Goal: Task Accomplishment & Management: Complete application form

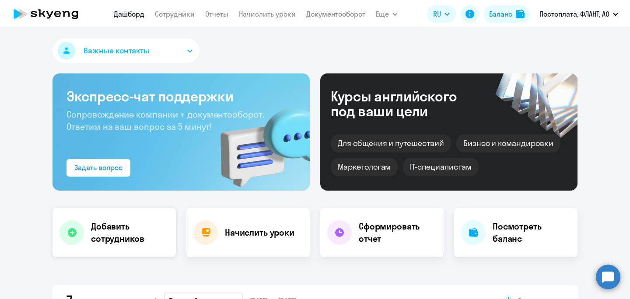
click at [148, 229] on h4 "Добавить сотрудников" at bounding box center [130, 233] width 78 height 25
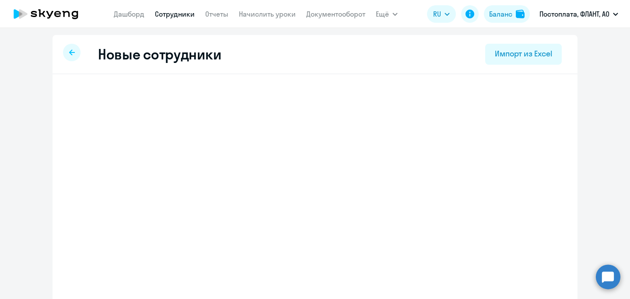
select select "english_adult_not_native_speaker"
select select "3"
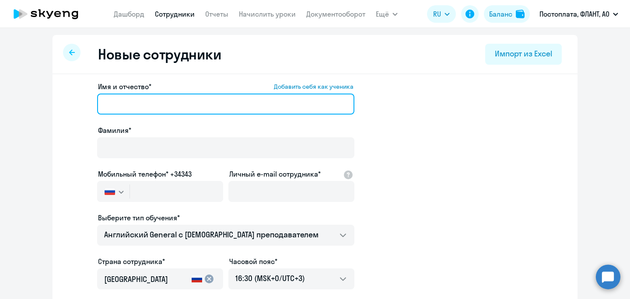
drag, startPoint x: 170, startPoint y: 108, endPoint x: 177, endPoint y: 112, distance: 8.3
click at [170, 108] on input "Имя и отчество* Добавить себя как ученика" at bounding box center [225, 104] width 257 height 21
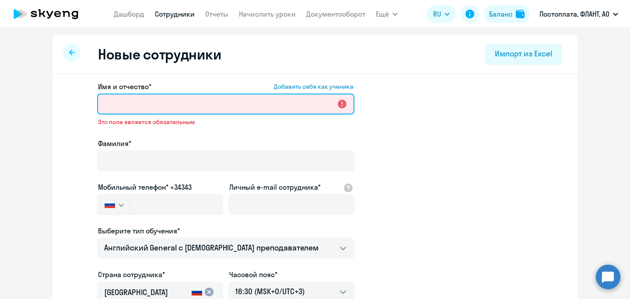
paste input "[PERSON_NAME]"
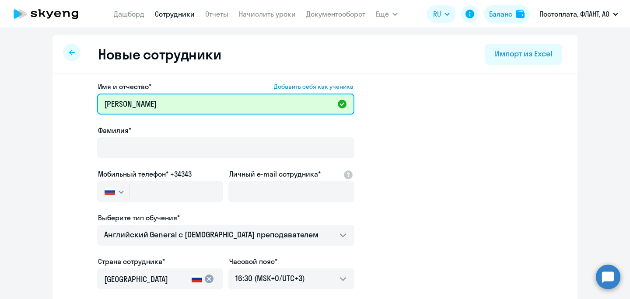
click at [125, 108] on input "[PERSON_NAME]" at bounding box center [225, 104] width 257 height 21
type input "[PERSON_NAME]"
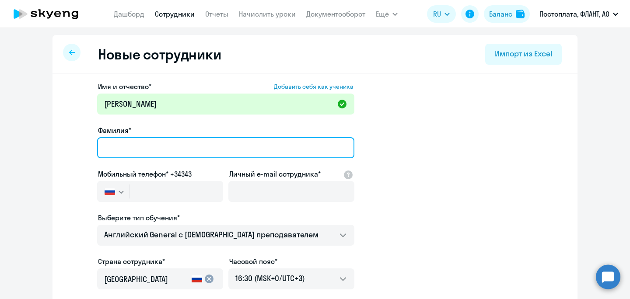
paste input "[PERSON_NAME]"
type input "[PERSON_NAME]"
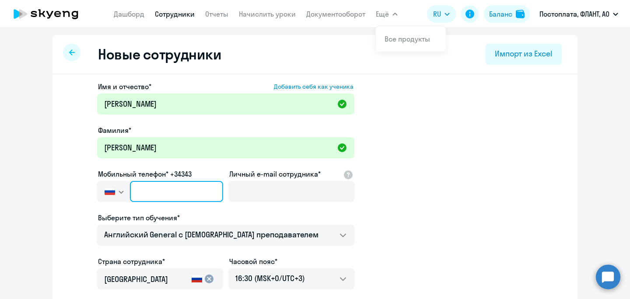
click at [158, 190] on input "text" at bounding box center [176, 191] width 93 height 21
paste input "[PHONE_NUMBER]"
type input "[PHONE_NUMBER]"
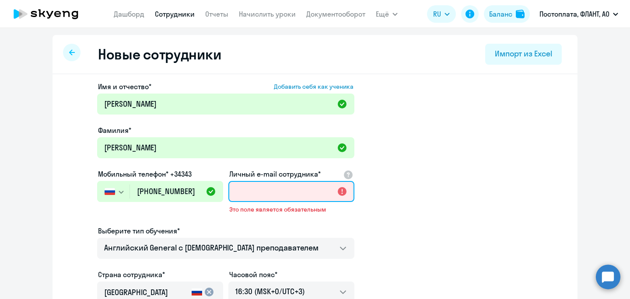
paste input "[EMAIL_ADDRESS][DOMAIN_NAME]"
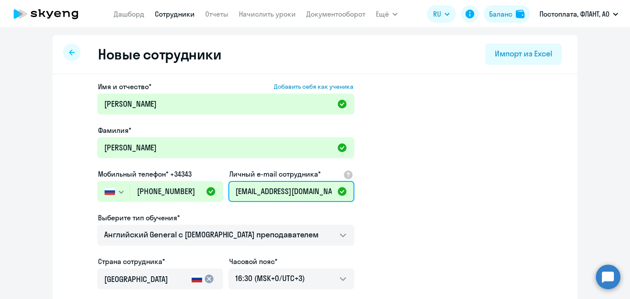
type input "[EMAIL_ADDRESS][DOMAIN_NAME]"
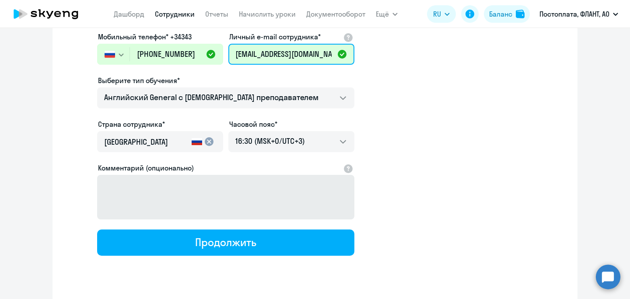
scroll to position [148, 0]
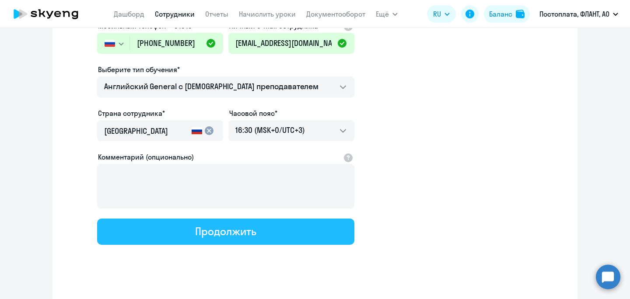
click at [226, 236] on div "Продолжить" at bounding box center [225, 232] width 61 height 14
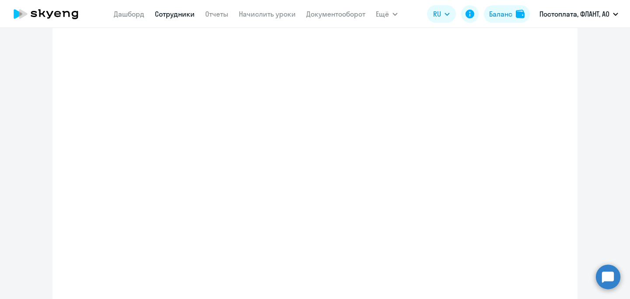
select select "english_adult_not_native_speaker"
select select "3"
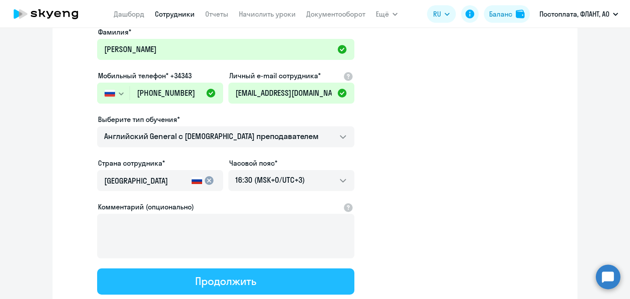
scroll to position [0, 0]
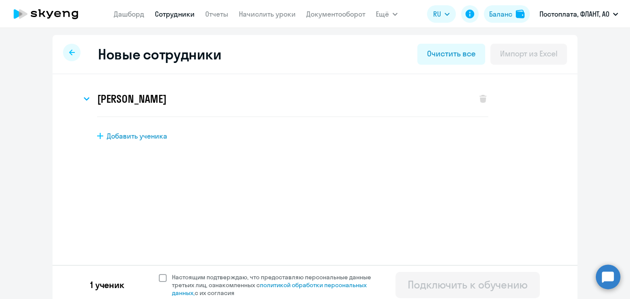
click at [159, 278] on span at bounding box center [163, 278] width 8 height 8
click at [158, 274] on input "Настоящим подтверждаю, что предоставляю персональные данные третьих лиц, ознако…" at bounding box center [158, 273] width 0 height 0
checkbox input "true"
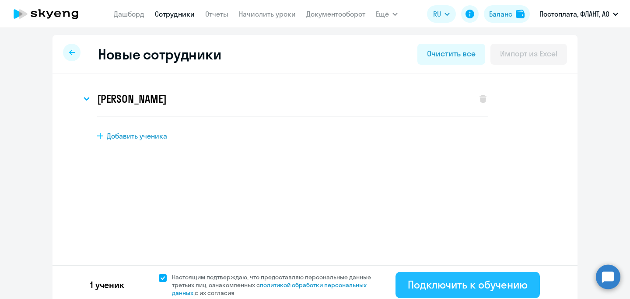
click at [432, 285] on div "Подключить к обучению" at bounding box center [468, 285] width 120 height 14
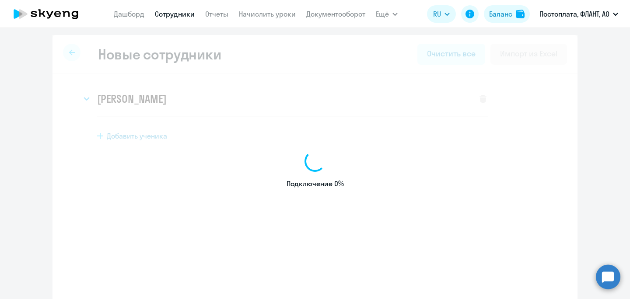
select select "english_adult_not_native_speaker"
select select "3"
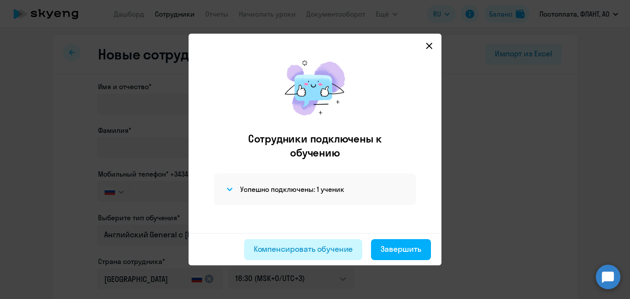
click at [317, 251] on div "Компенсировать обучение" at bounding box center [303, 249] width 99 height 11
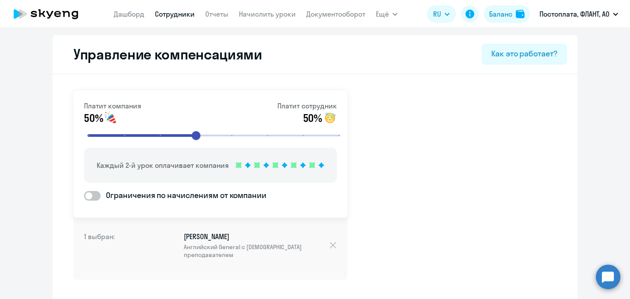
click at [177, 14] on link "Сотрудники" at bounding box center [175, 14] width 40 height 9
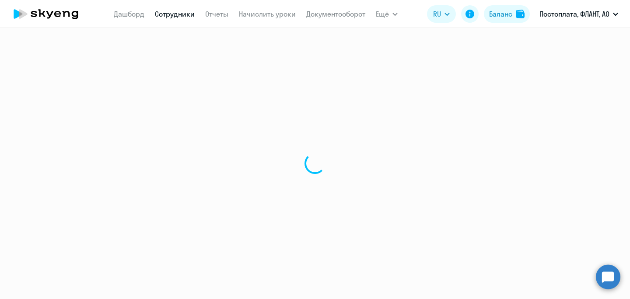
select select "30"
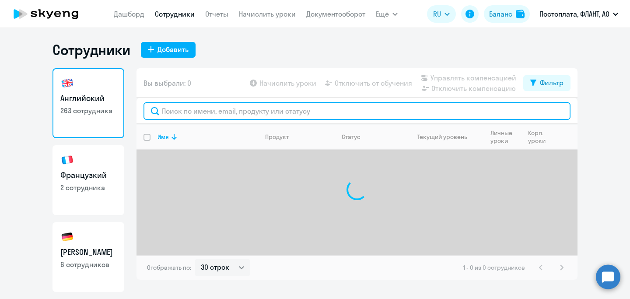
click at [213, 113] on input "text" at bounding box center [357, 111] width 427 height 18
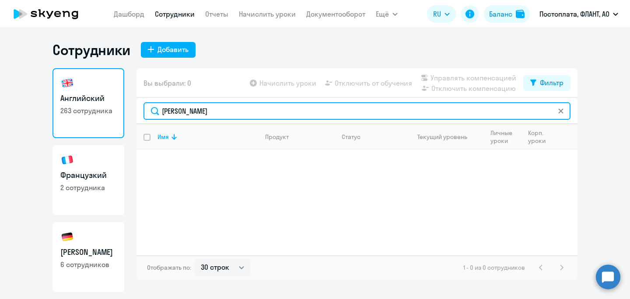
click at [203, 115] on input "[PERSON_NAME]" at bounding box center [357, 111] width 427 height 18
paste input "[EMAIL_ADDRESS][DOMAIN_NAME]"
paste input "[PHONE_NUMBER]"
drag, startPoint x: 238, startPoint y: 114, endPoint x: 132, endPoint y: 110, distance: 105.6
click at [144, 110] on input "[PHONE_NUMBER]" at bounding box center [357, 111] width 427 height 18
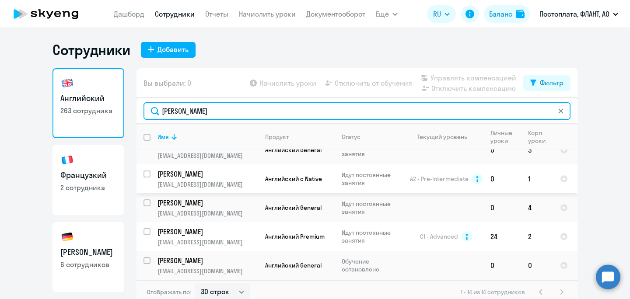
scroll to position [5, 0]
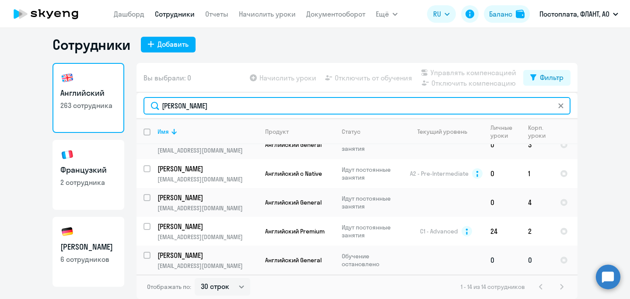
type input "[PERSON_NAME]"
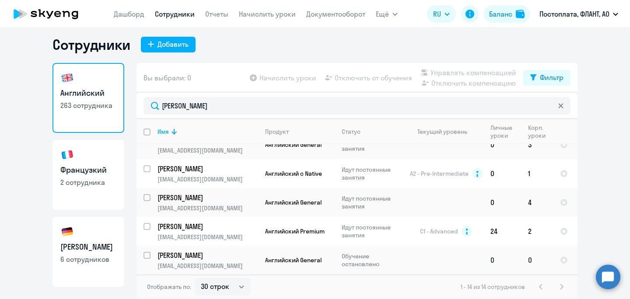
click at [207, 253] on p "[PERSON_NAME]" at bounding box center [207, 256] width 99 height 10
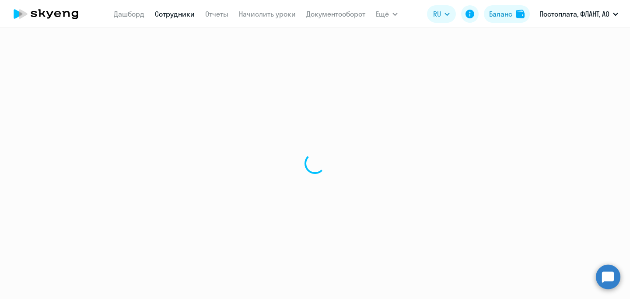
select select "english"
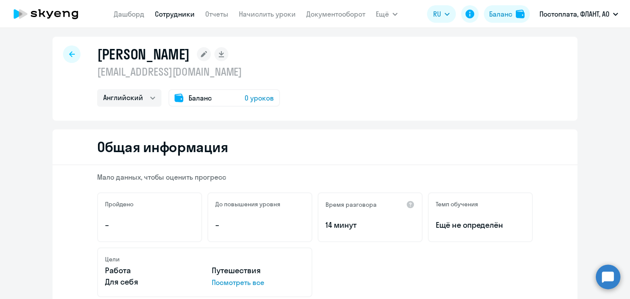
click at [197, 60] on rect at bounding box center [204, 54] width 14 height 14
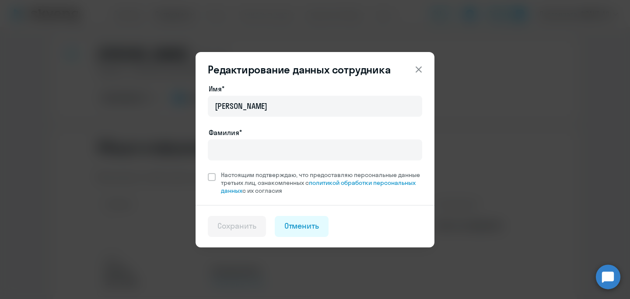
click at [424, 70] on icon at bounding box center [419, 69] width 11 height 11
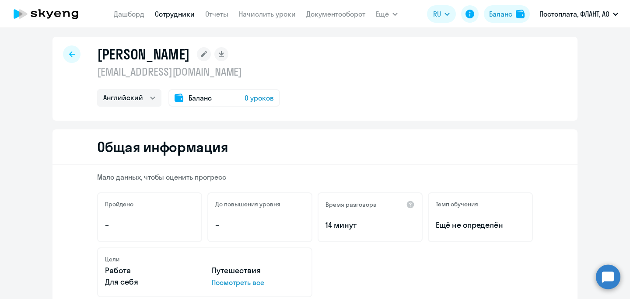
click at [157, 60] on div "[PERSON_NAME]" at bounding box center [188, 55] width 183 height 18
click at [197, 60] on rect at bounding box center [204, 54] width 14 height 14
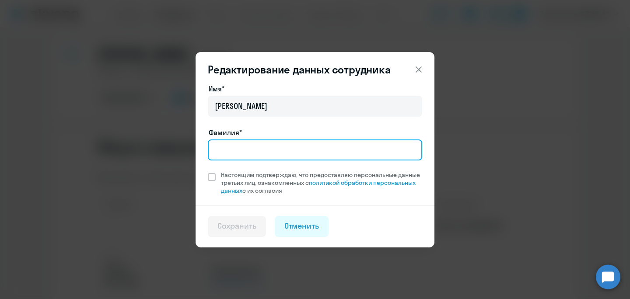
click at [247, 147] on input "Фамилия*" at bounding box center [315, 150] width 215 height 21
type input "[PERSON_NAME]"
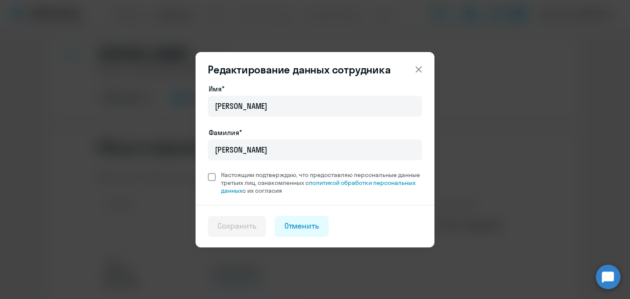
click at [214, 180] on span at bounding box center [212, 177] width 8 height 8
click at [208, 171] on input "Настоящим подтверждаю, что предоставляю персональные данные третьих лиц, ознако…" at bounding box center [208, 171] width 0 height 0
checkbox input "true"
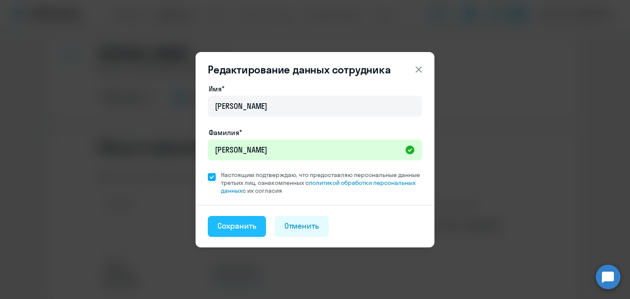
click at [247, 225] on div "Сохранить" at bounding box center [237, 226] width 39 height 11
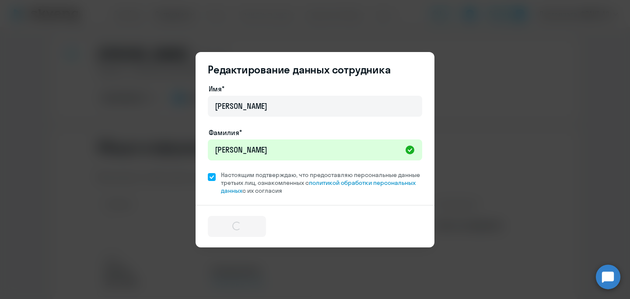
select select "english"
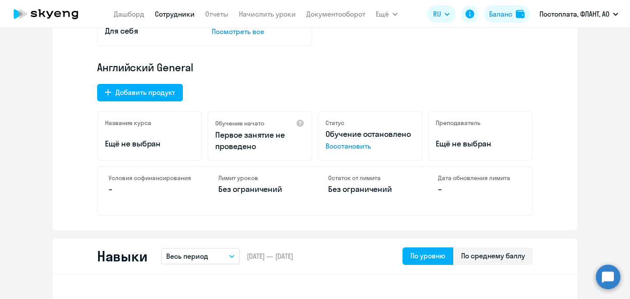
scroll to position [253, 0]
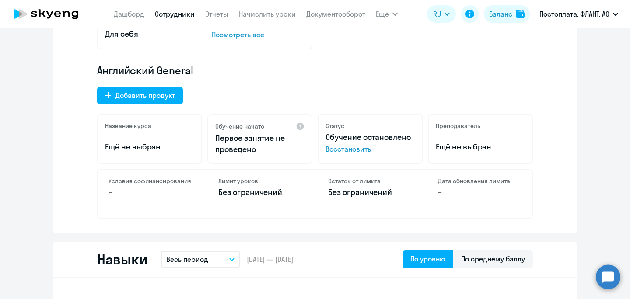
click at [342, 152] on span "Восстановить" at bounding box center [370, 149] width 89 height 11
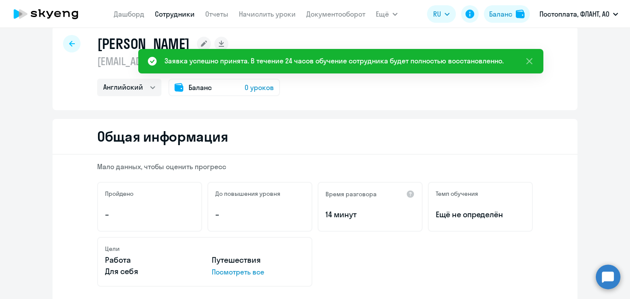
scroll to position [0, 0]
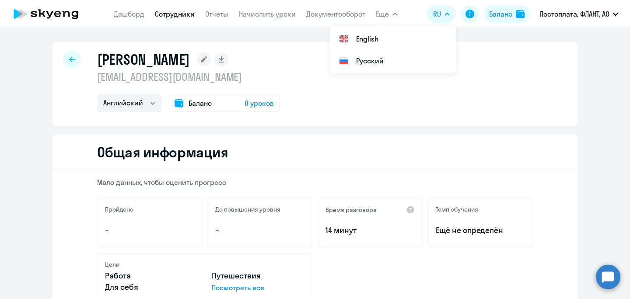
click at [166, 22] on nav "[PERSON_NAME] Отчеты Начислить уроки Документооборот" at bounding box center [240, 14] width 252 height 18
click at [168, 16] on link "Сотрудники" at bounding box center [175, 14] width 40 height 9
select select "30"
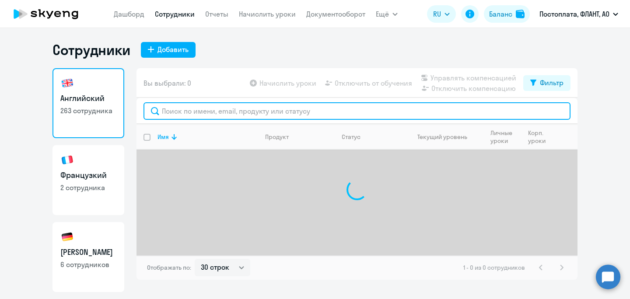
click at [192, 110] on input "text" at bounding box center [357, 111] width 427 height 18
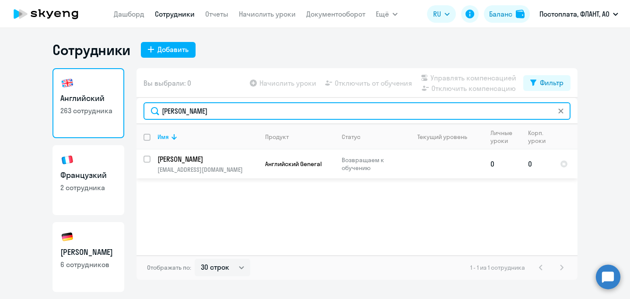
type input "[PERSON_NAME]"
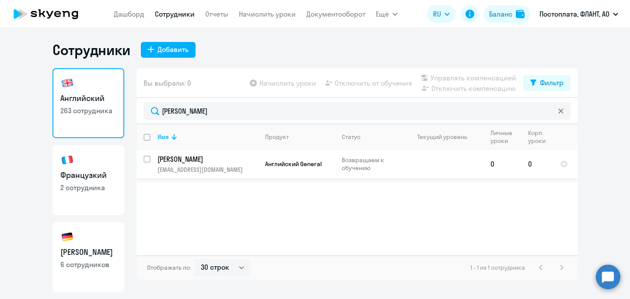
click at [152, 162] on td "[PERSON_NAME] [EMAIL_ADDRESS][DOMAIN_NAME]" at bounding box center [205, 164] width 108 height 29
select select "english"
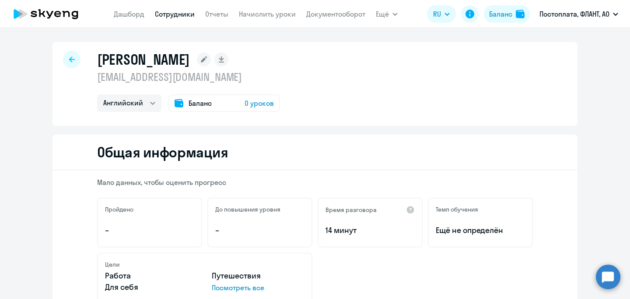
select select "30"
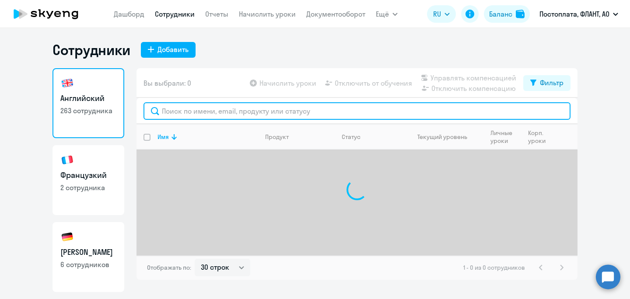
click at [190, 113] on input "text" at bounding box center [357, 111] width 427 height 18
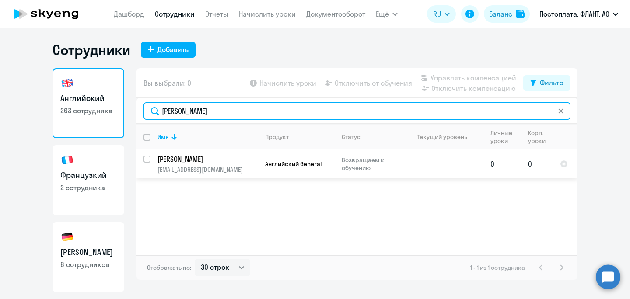
type input "[PERSON_NAME]"
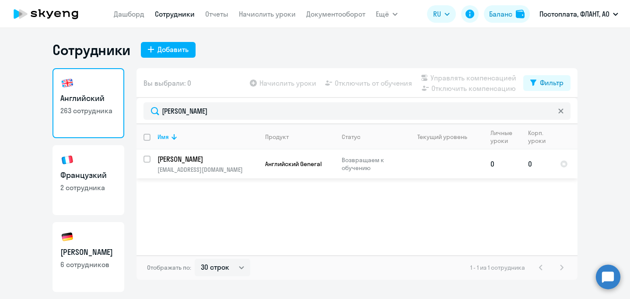
click at [148, 160] on input "select row 11392074" at bounding box center [153, 165] width 18 height 18
checkbox input "true"
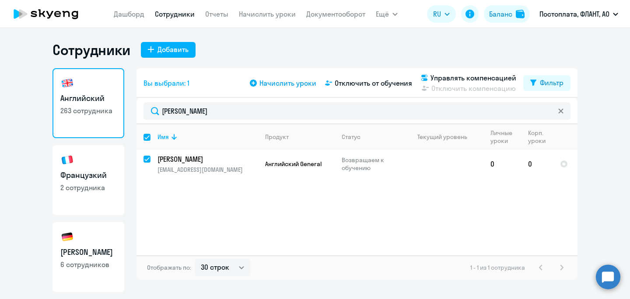
click at [300, 81] on span "Начислить уроки" at bounding box center [288, 83] width 57 height 11
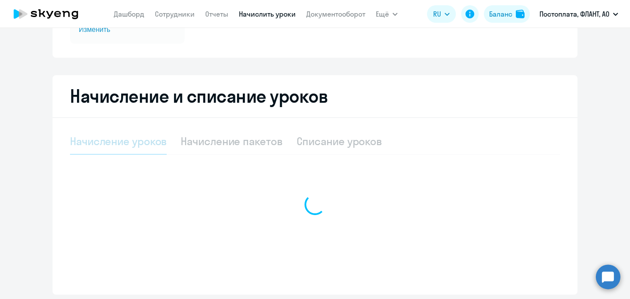
select select "10"
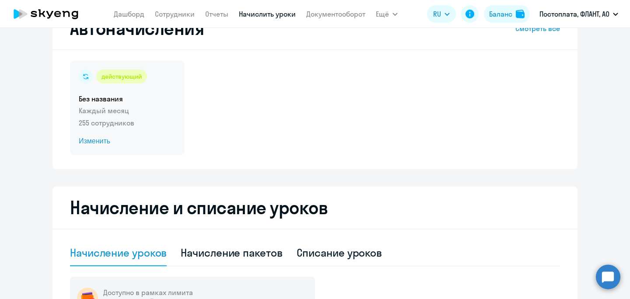
scroll to position [31, 0]
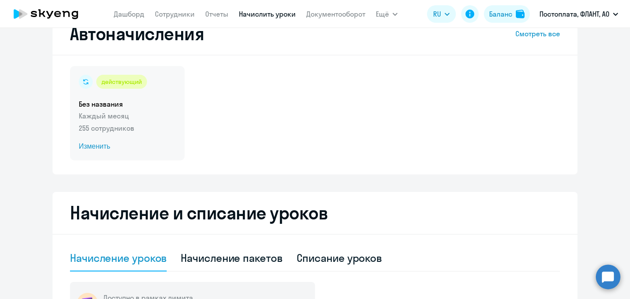
click at [142, 102] on h5 "Без названия" at bounding box center [127, 104] width 97 height 10
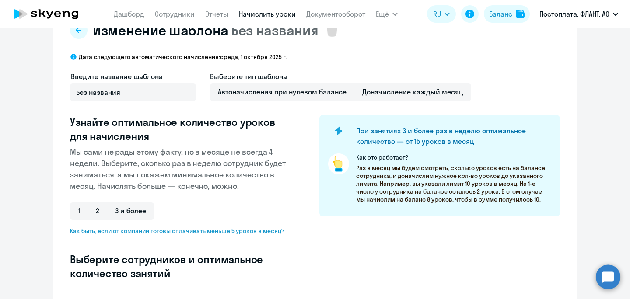
scroll to position [28, 0]
select select "10"
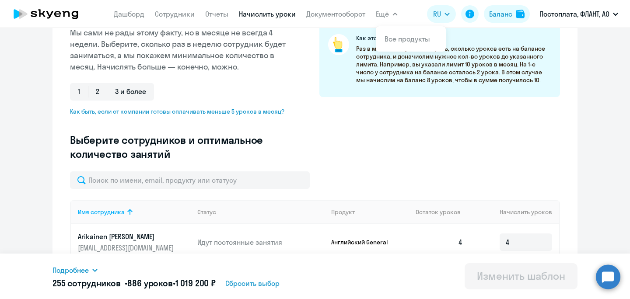
scroll to position [181, 0]
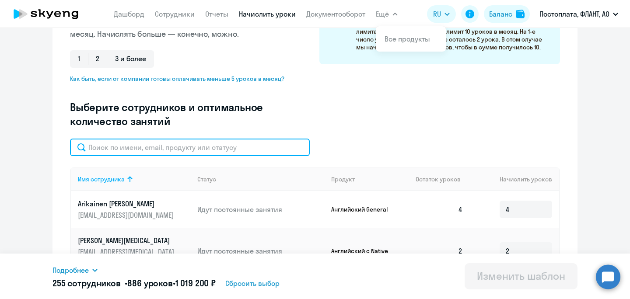
click at [197, 151] on input "text" at bounding box center [190, 148] width 240 height 18
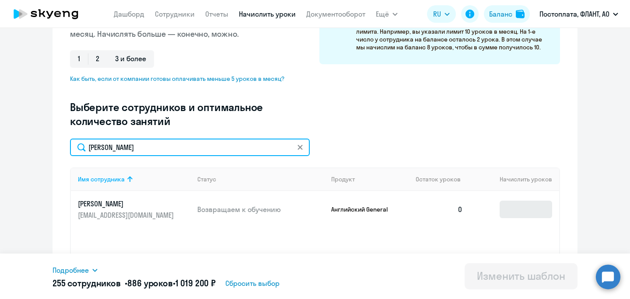
type input "[PERSON_NAME]"
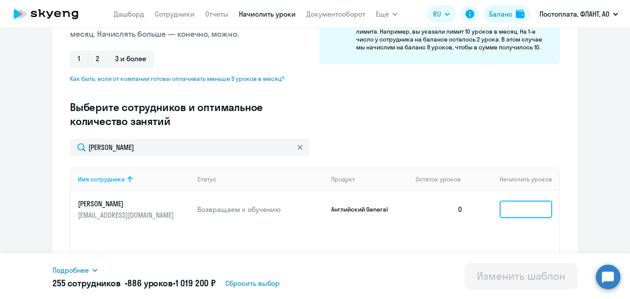
click at [526, 204] on input at bounding box center [526, 210] width 53 height 18
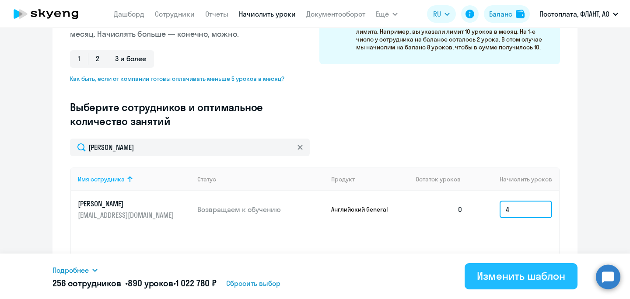
type input "4"
click at [531, 277] on div "Изменить шаблон" at bounding box center [521, 276] width 88 height 14
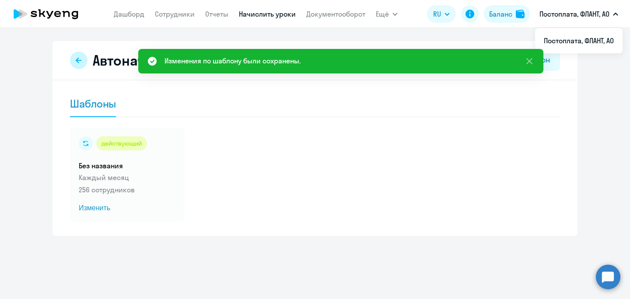
click at [80, 60] on icon at bounding box center [79, 60] width 6 height 6
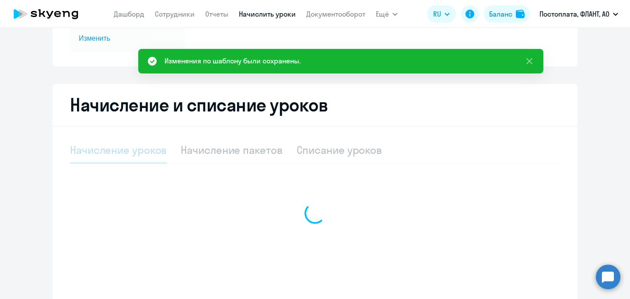
select select "10"
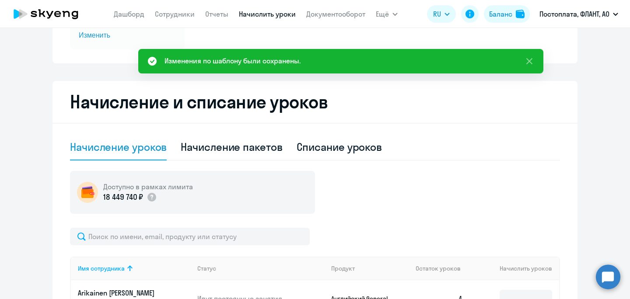
scroll to position [248, 0]
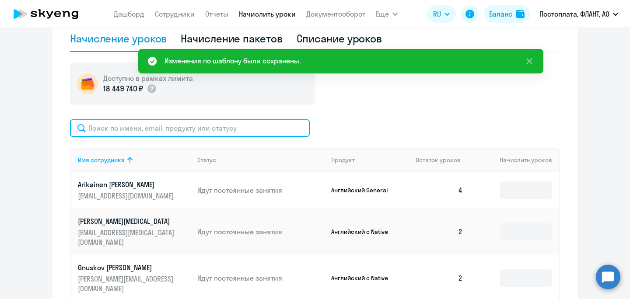
click at [146, 130] on input "text" at bounding box center [190, 129] width 240 height 18
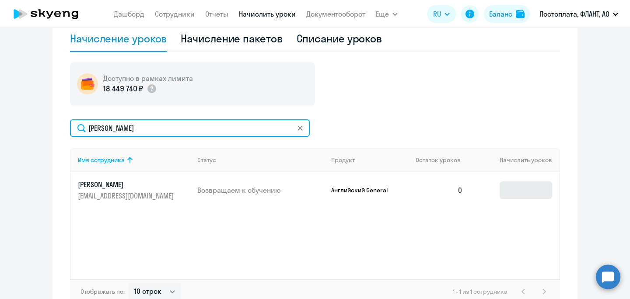
type input "[PERSON_NAME]"
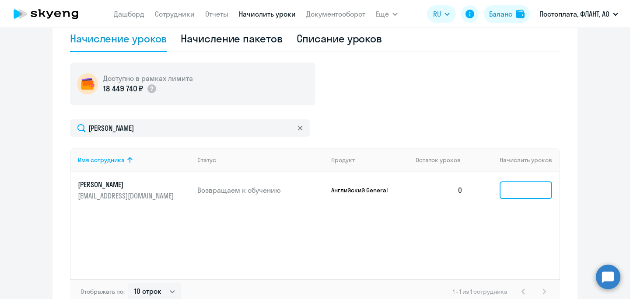
click at [549, 188] on input at bounding box center [526, 191] width 53 height 18
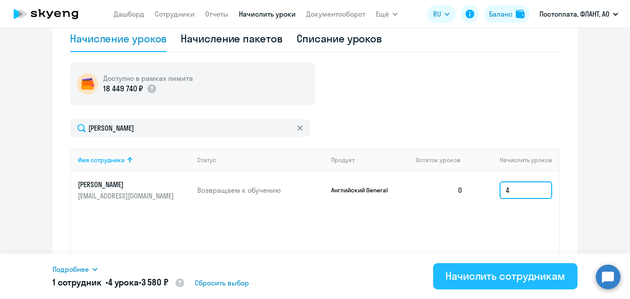
type input "4"
click at [513, 279] on div "Начислить сотрудникам" at bounding box center [506, 276] width 120 height 14
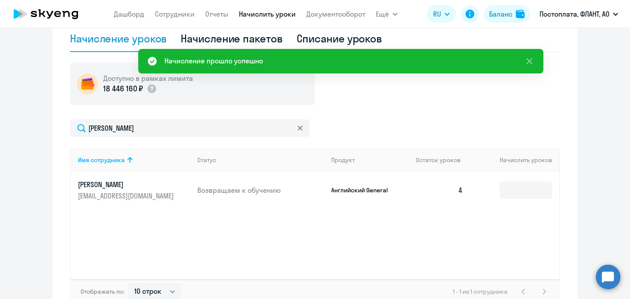
click at [132, 195] on p "[EMAIL_ADDRESS][DOMAIN_NAME]" at bounding box center [127, 196] width 98 height 10
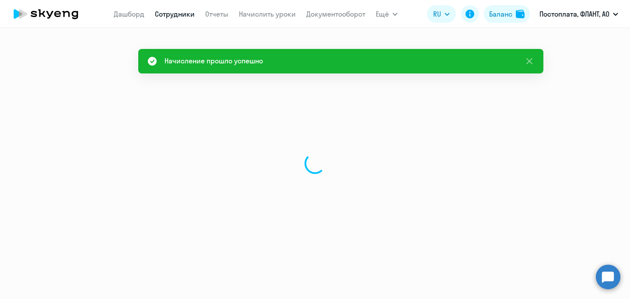
click at [132, 195] on div at bounding box center [315, 163] width 630 height 271
select select "english"
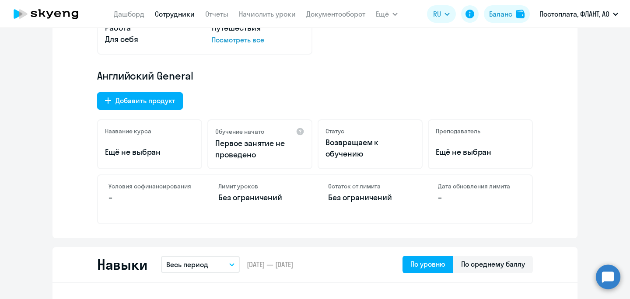
drag, startPoint x: 211, startPoint y: 77, endPoint x: 98, endPoint y: 76, distance: 113.0
copy p "[EMAIL_ADDRESS][DOMAIN_NAME]"
